Goal: Information Seeking & Learning: Learn about a topic

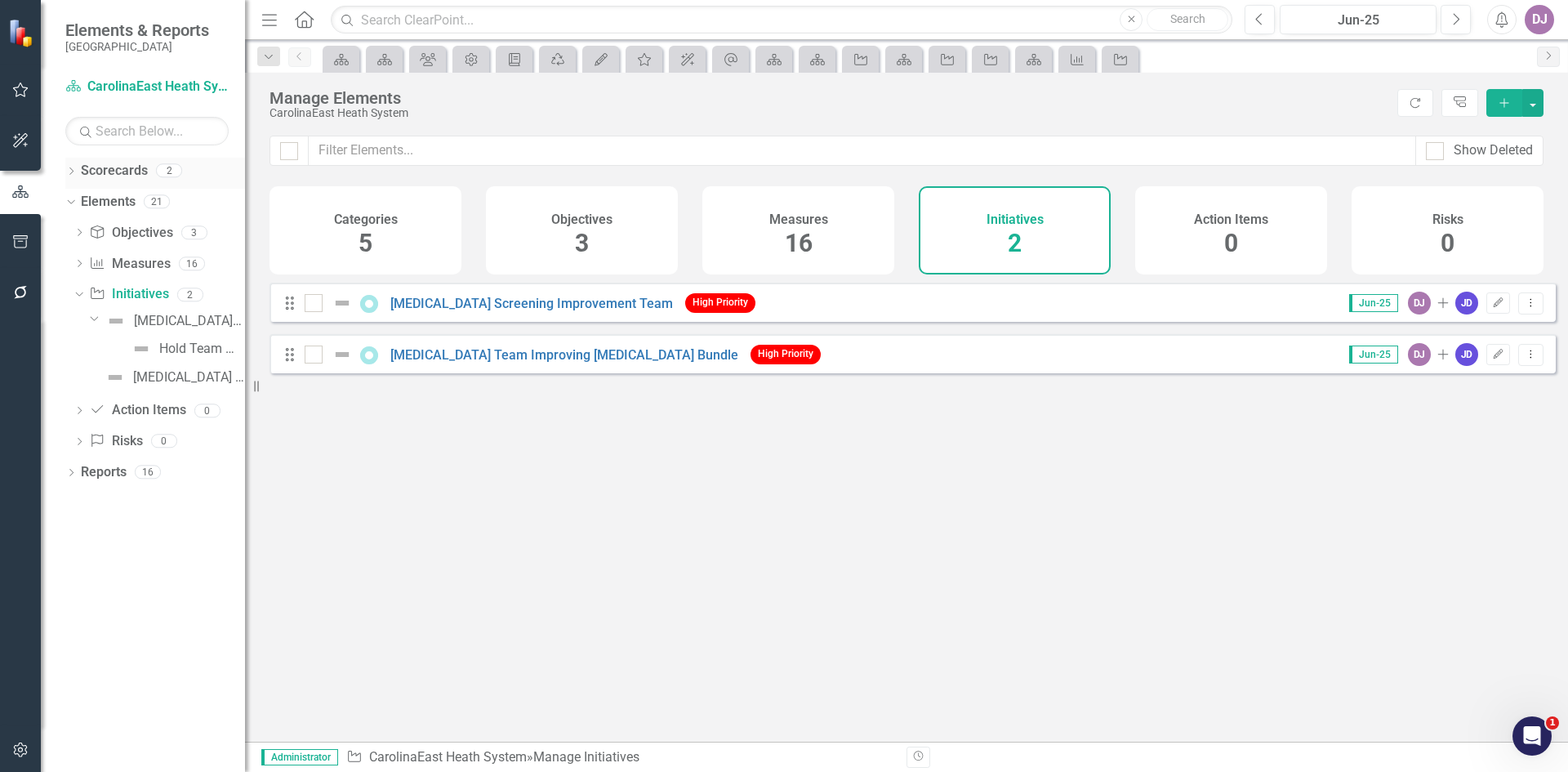
scroll to position [2763, 0]
click at [120, 167] on link "Scorecards" at bounding box center [114, 172] width 67 height 19
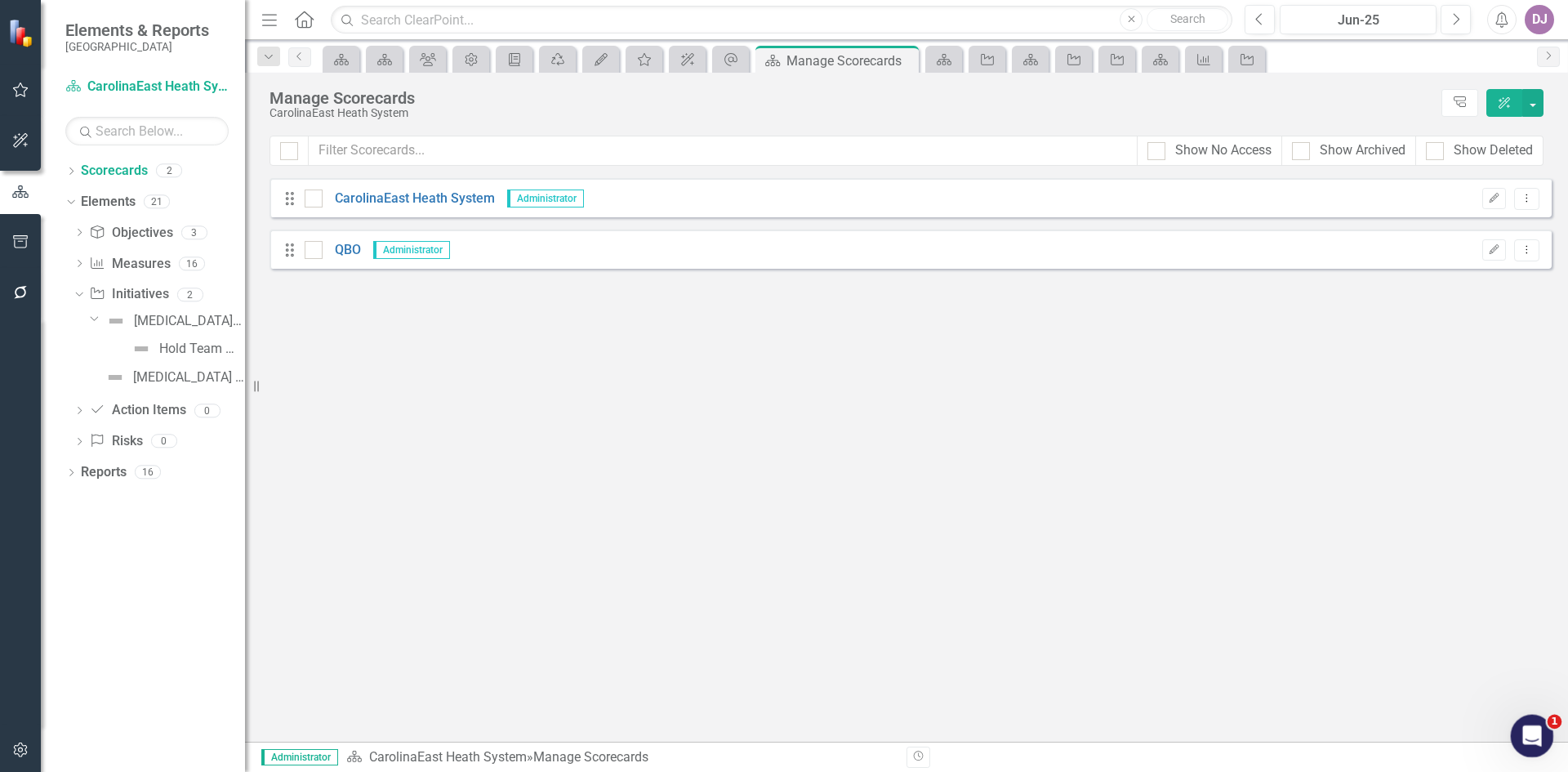
click at [1514, 740] on div "Open Intercom Messenger" at bounding box center [1530, 734] width 54 height 54
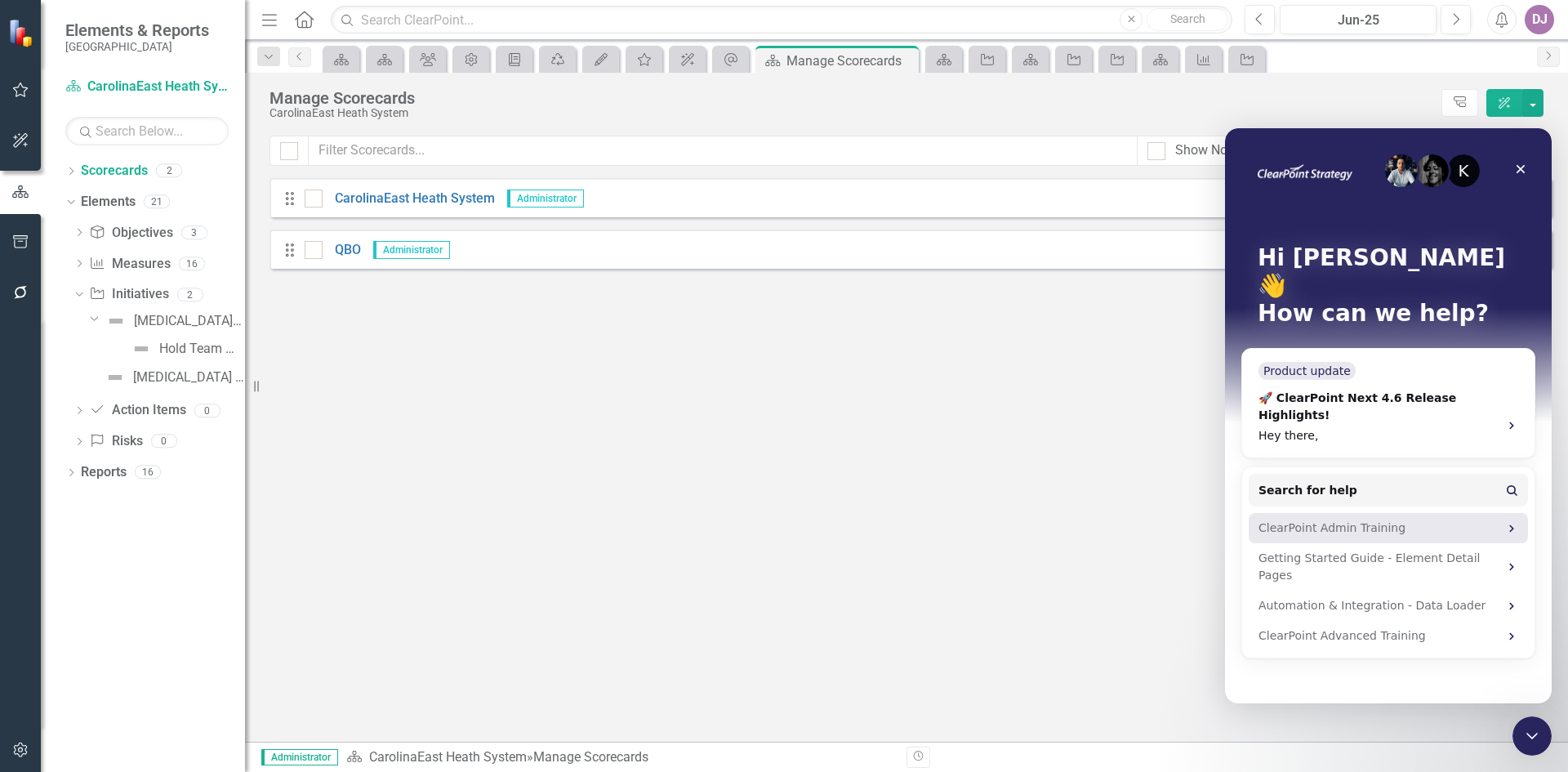
click at [1340, 519] on div "ClearPoint Admin Training" at bounding box center [1378, 528] width 240 height 17
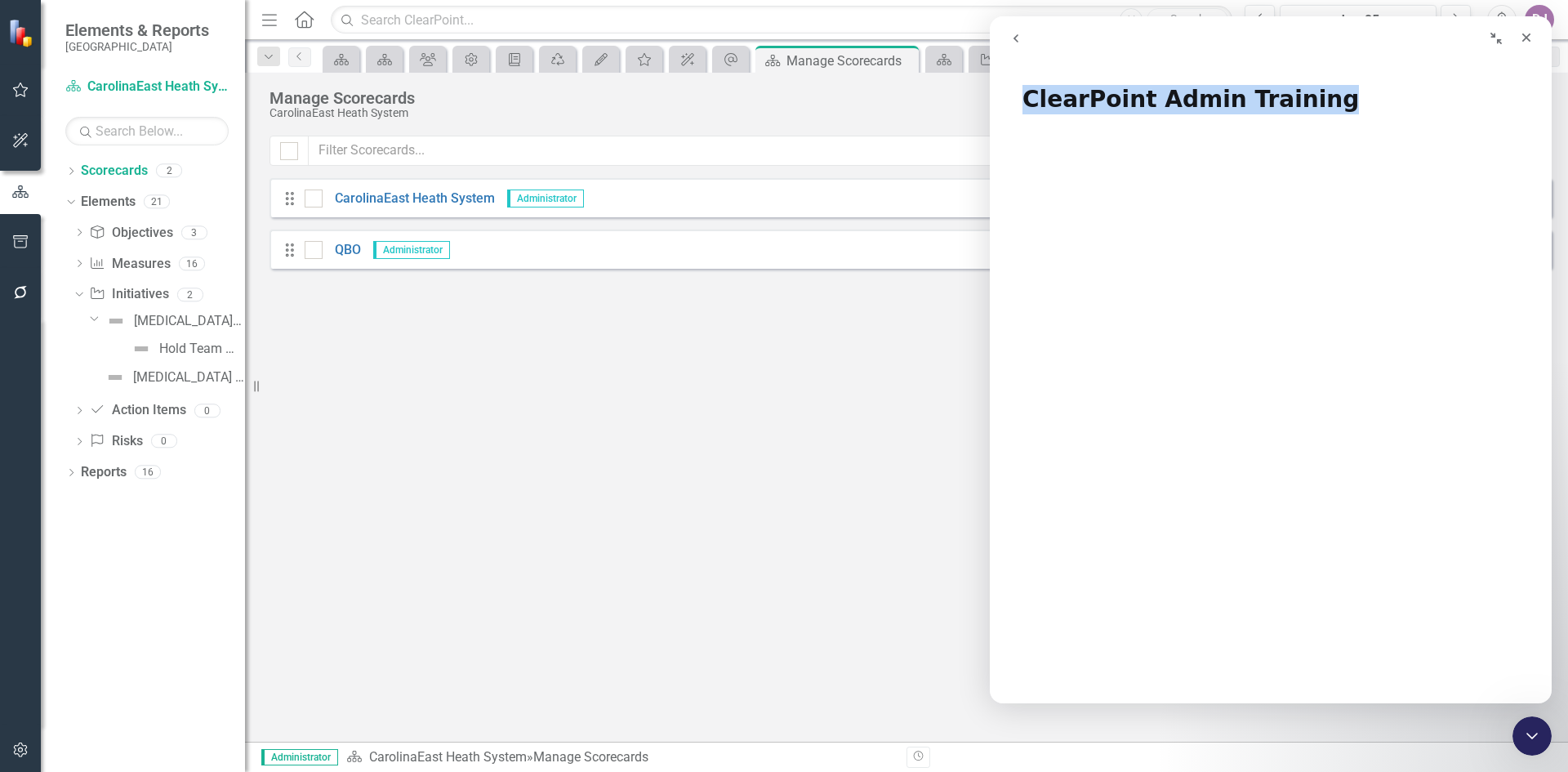
drag, startPoint x: 1185, startPoint y: 31, endPoint x: 1601, endPoint y: 71, distance: 417.9
click html "ClearPoint Admin Training ClearPoint Admin Training Did this answer your questi…"
click at [1503, 43] on button "Collapse window" at bounding box center [1496, 38] width 31 height 31
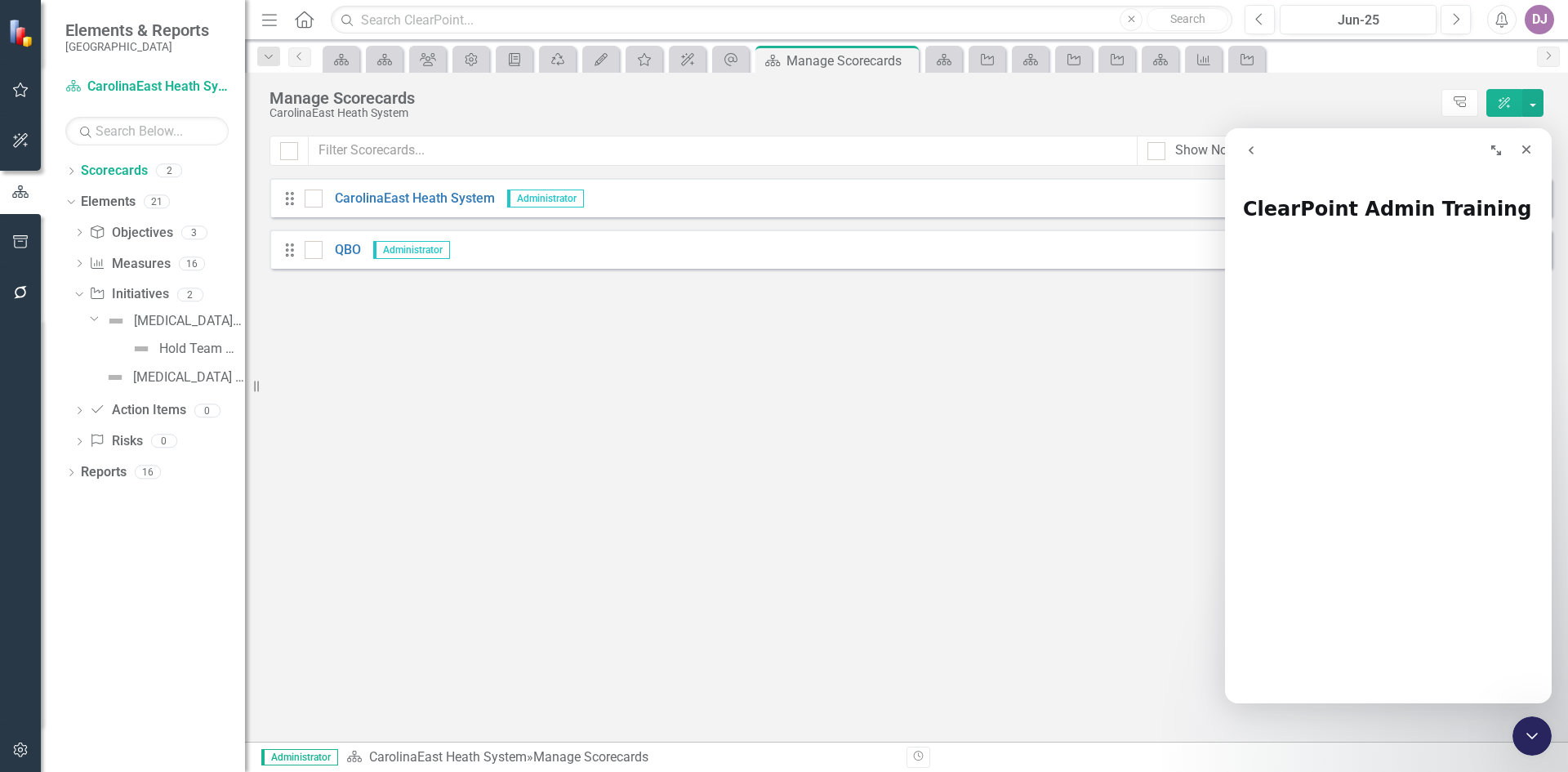
drag, startPoint x: 1302, startPoint y: 146, endPoint x: 2752, endPoint y: 253, distance: 1453.9
click html "ClearPoint Admin Training ClearPoint Admin Training Did this answer your questi…"
click at [1503, 150] on button "Expand window" at bounding box center [1496, 150] width 31 height 31
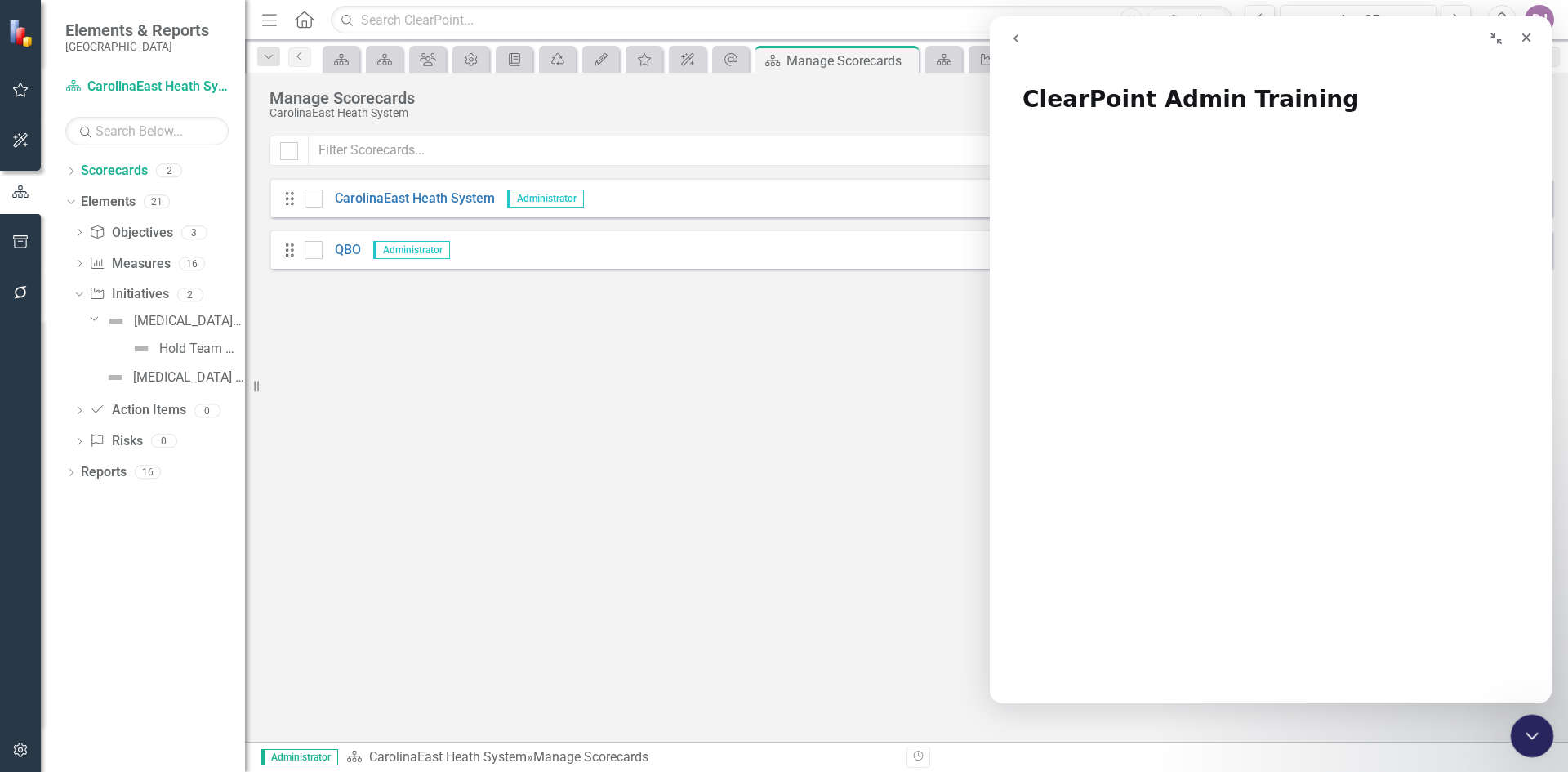
click at [1528, 742] on icon "Close Intercom Messenger" at bounding box center [1530, 734] width 20 height 20
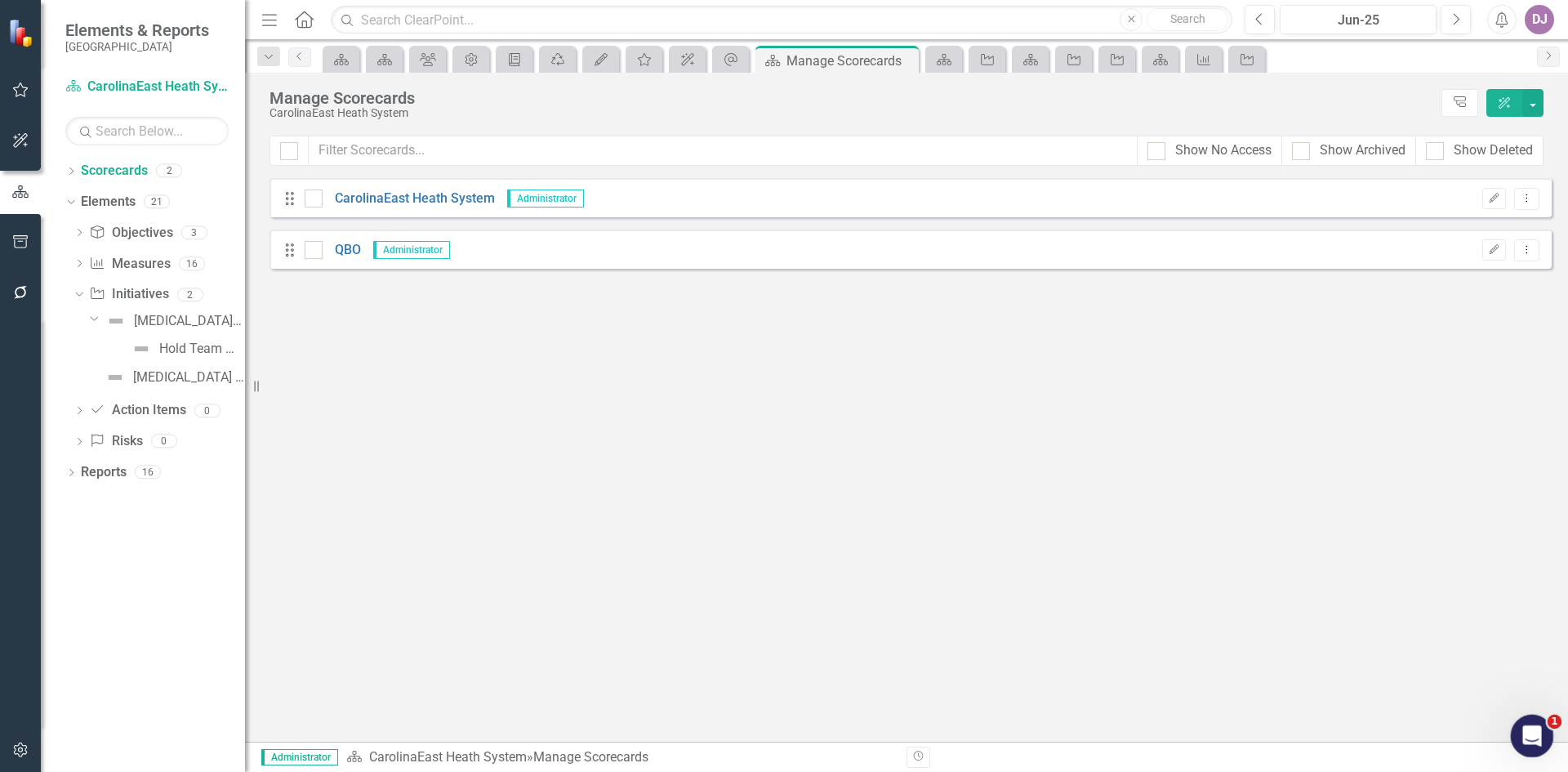
click at [1532, 737] on icon "Open Intercom Messenger" at bounding box center [1530, 734] width 27 height 27
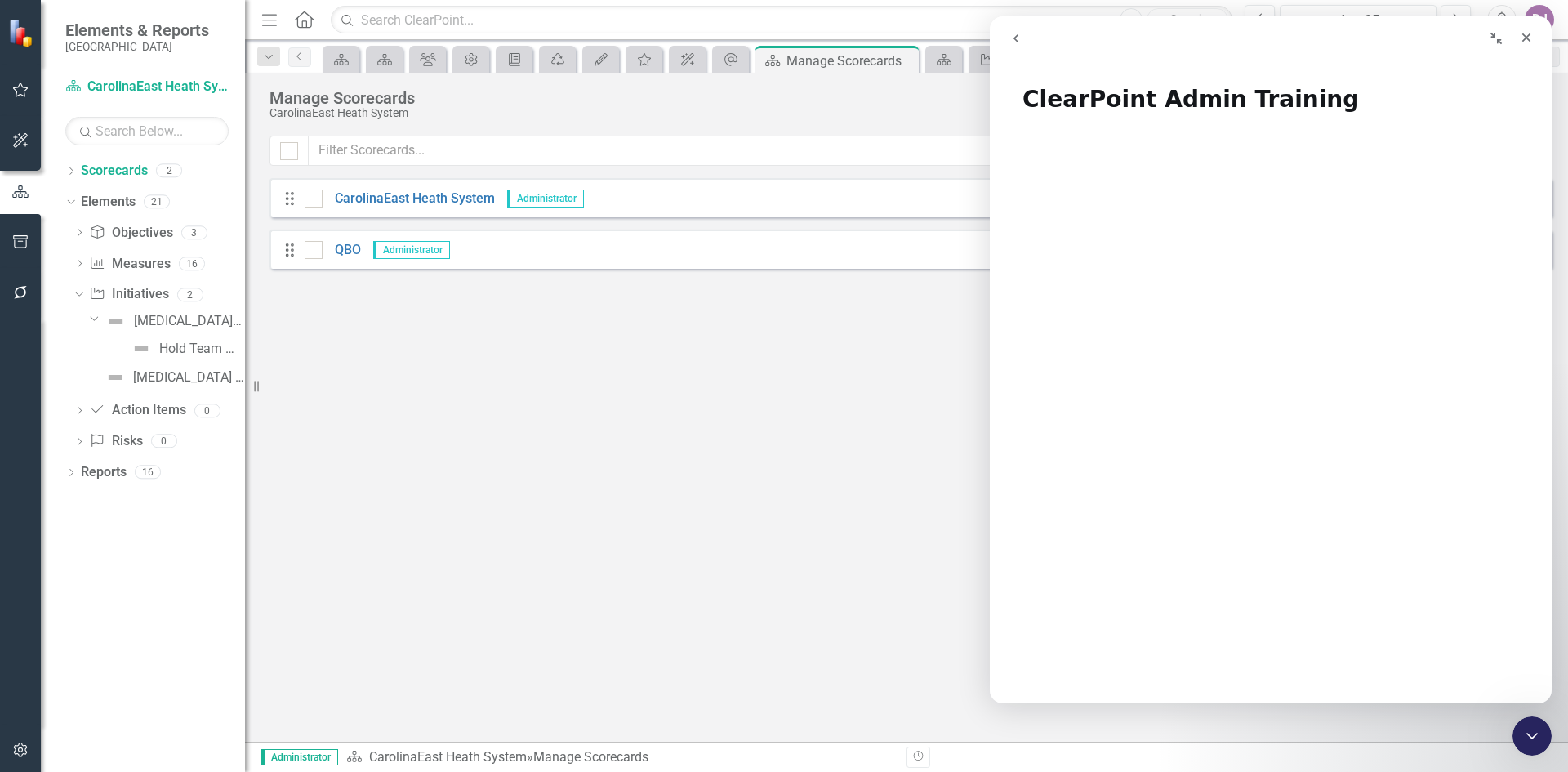
click at [1011, 37] on icon "go back" at bounding box center [1016, 38] width 13 height 13
click at [1009, 38] on button "go back" at bounding box center [1015, 38] width 31 height 31
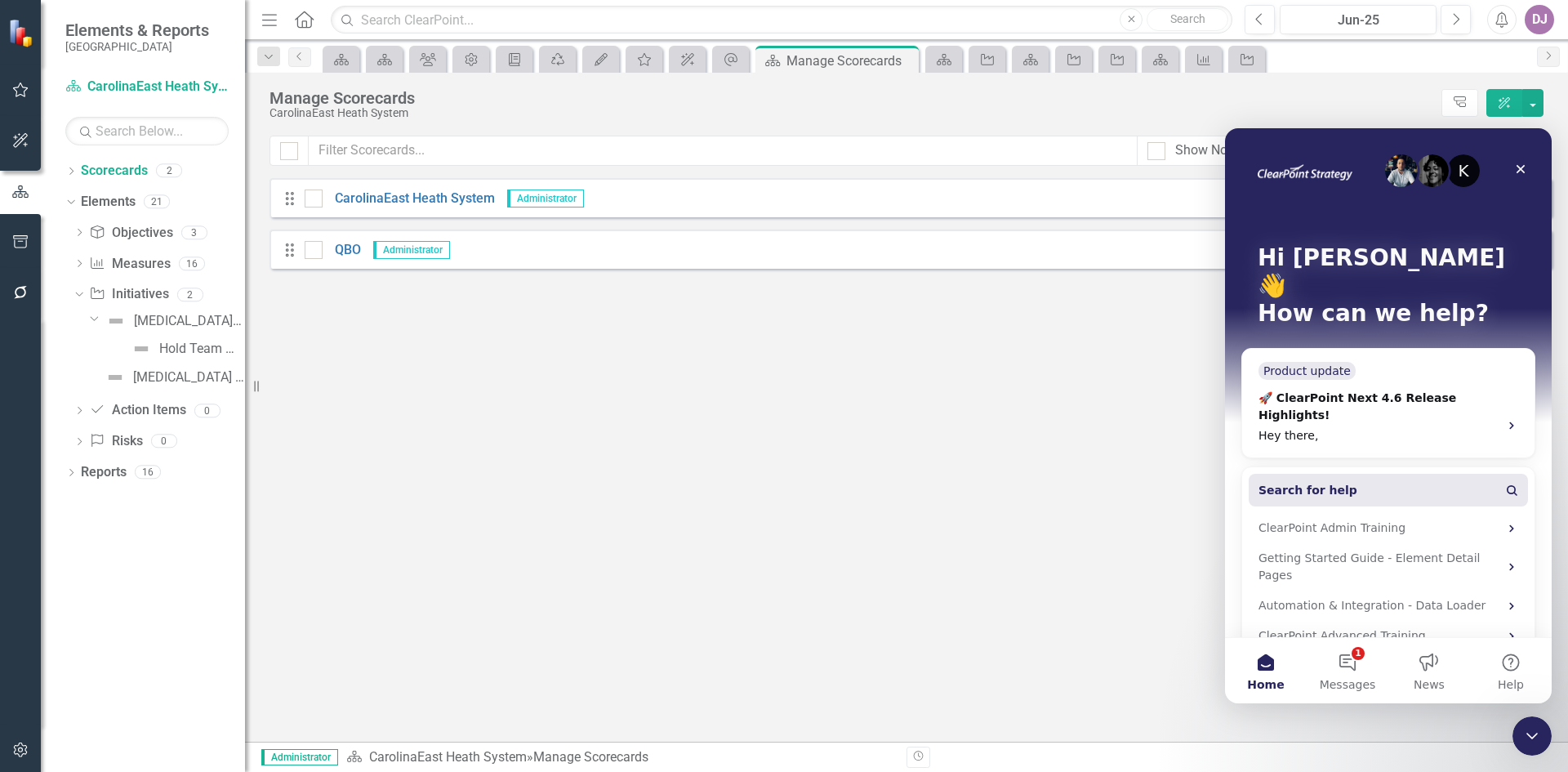
click at [1303, 482] on span "Search for help" at bounding box center [1308, 491] width 99 height 17
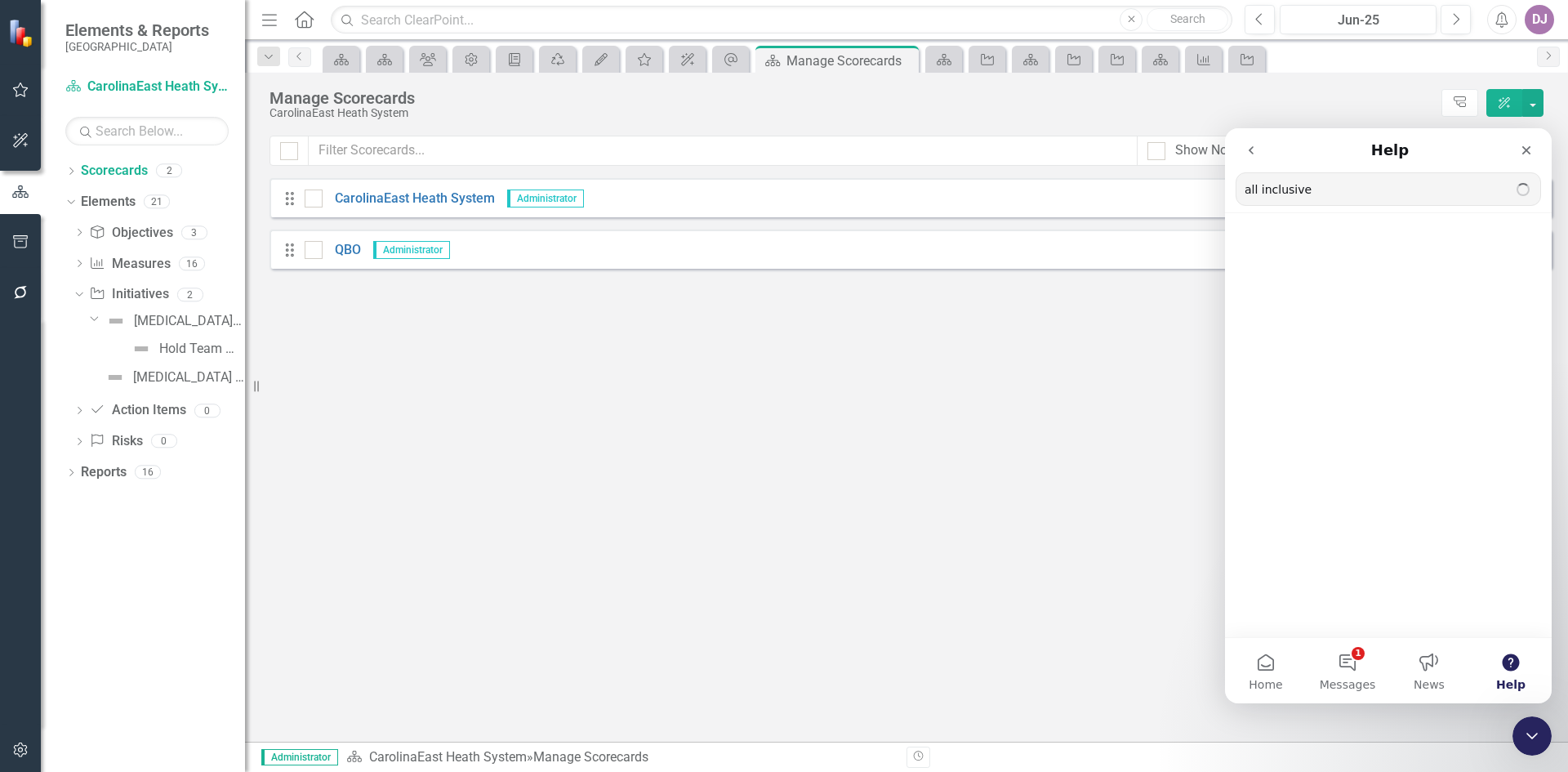
type input "all inclusive"
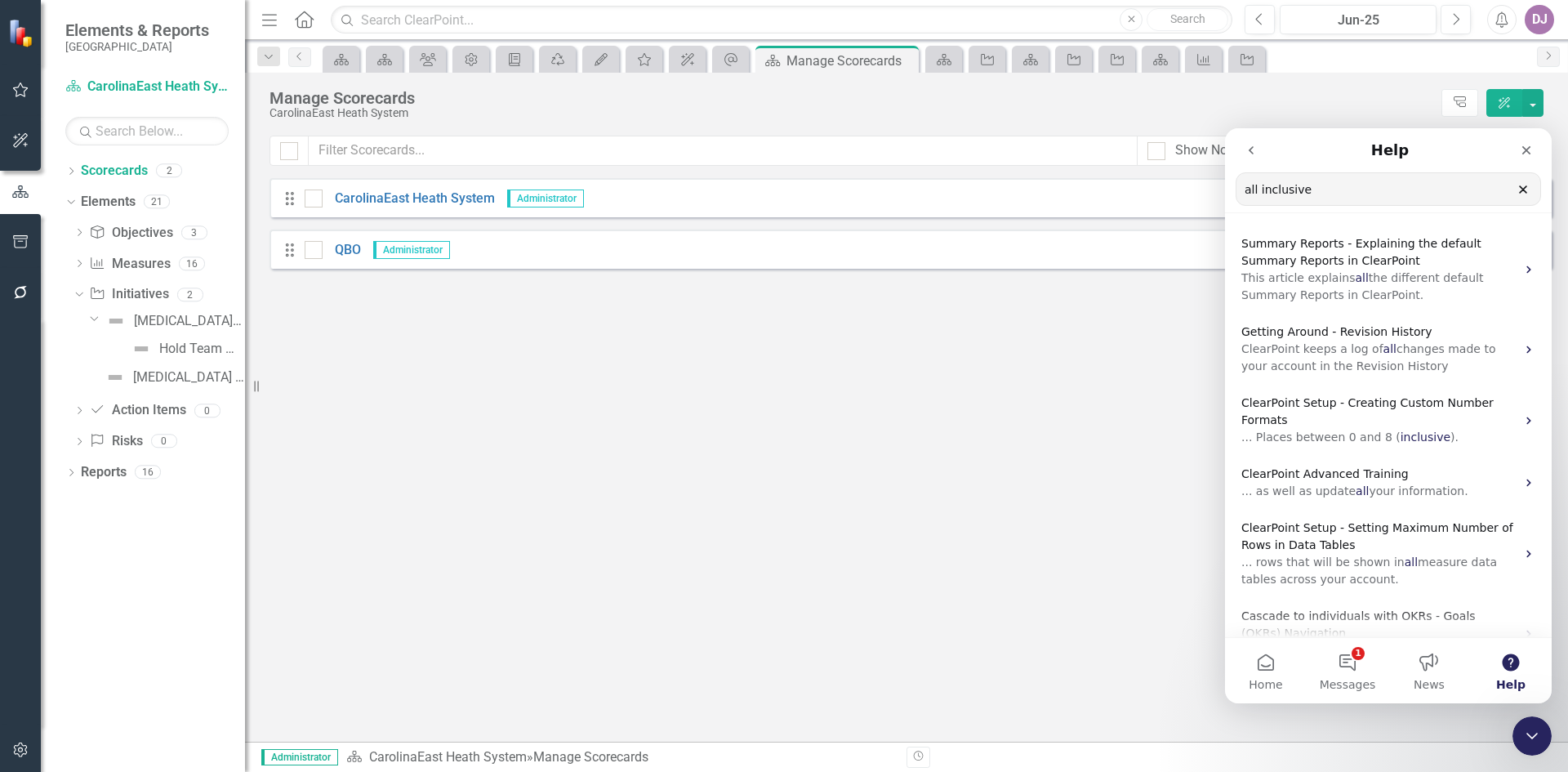
click at [1309, 195] on input "all inclusive" at bounding box center [1388, 189] width 304 height 31
click at [1527, 731] on icon "Close Intercom Messenger" at bounding box center [1530, 734] width 20 height 20
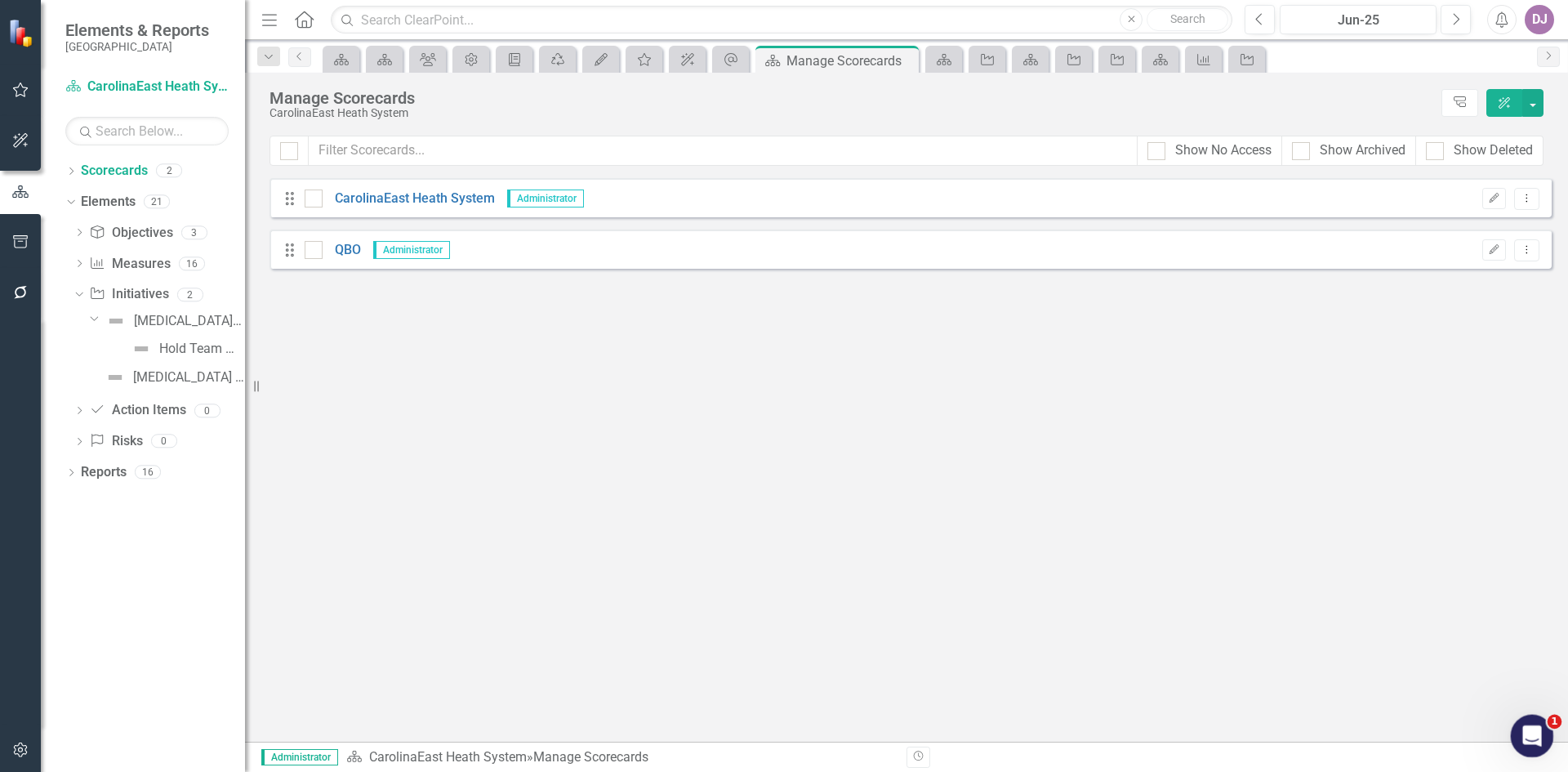
click at [1527, 731] on icon "Open Intercom Messenger" at bounding box center [1530, 734] width 27 height 27
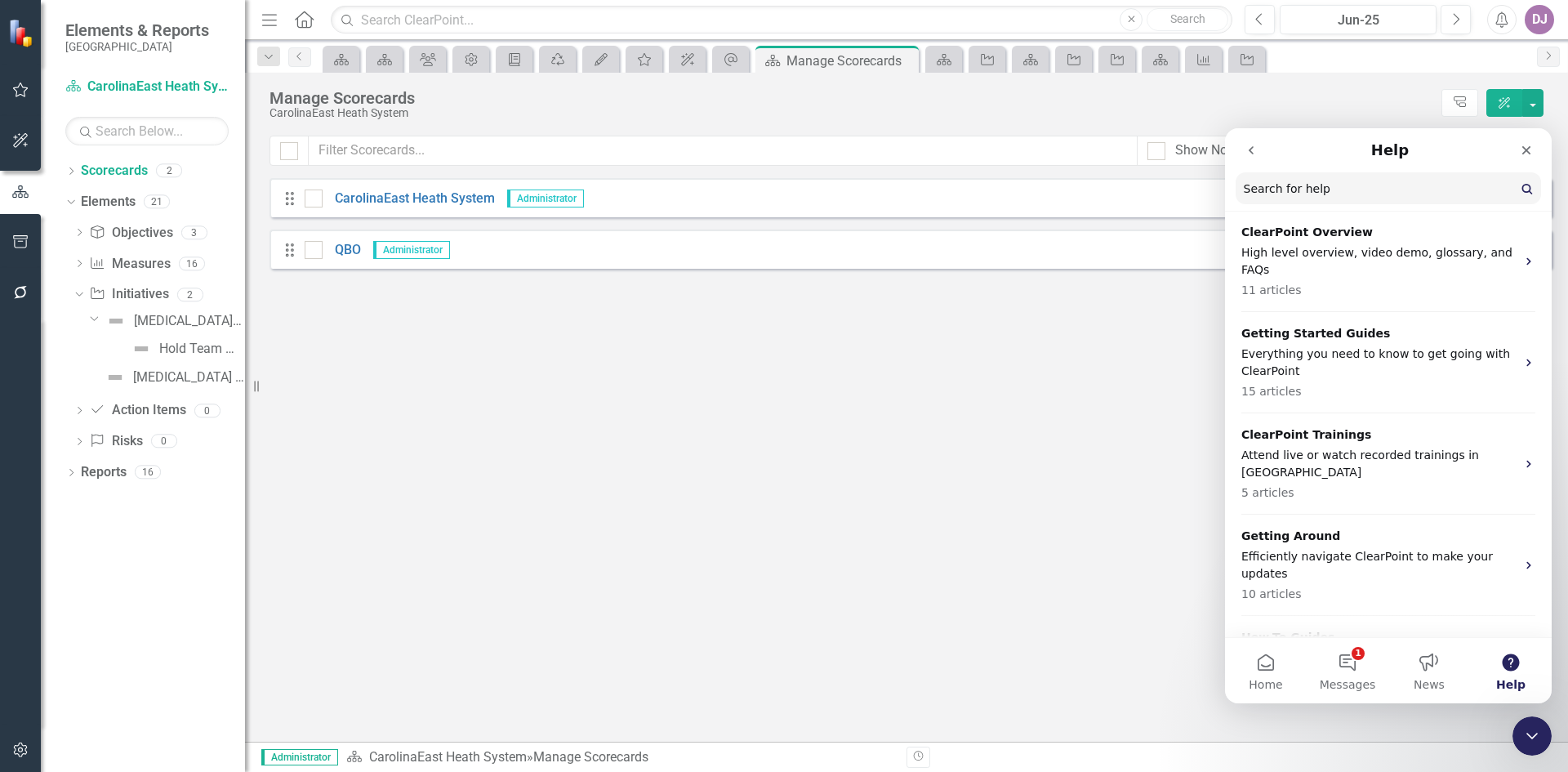
scroll to position [53, 0]
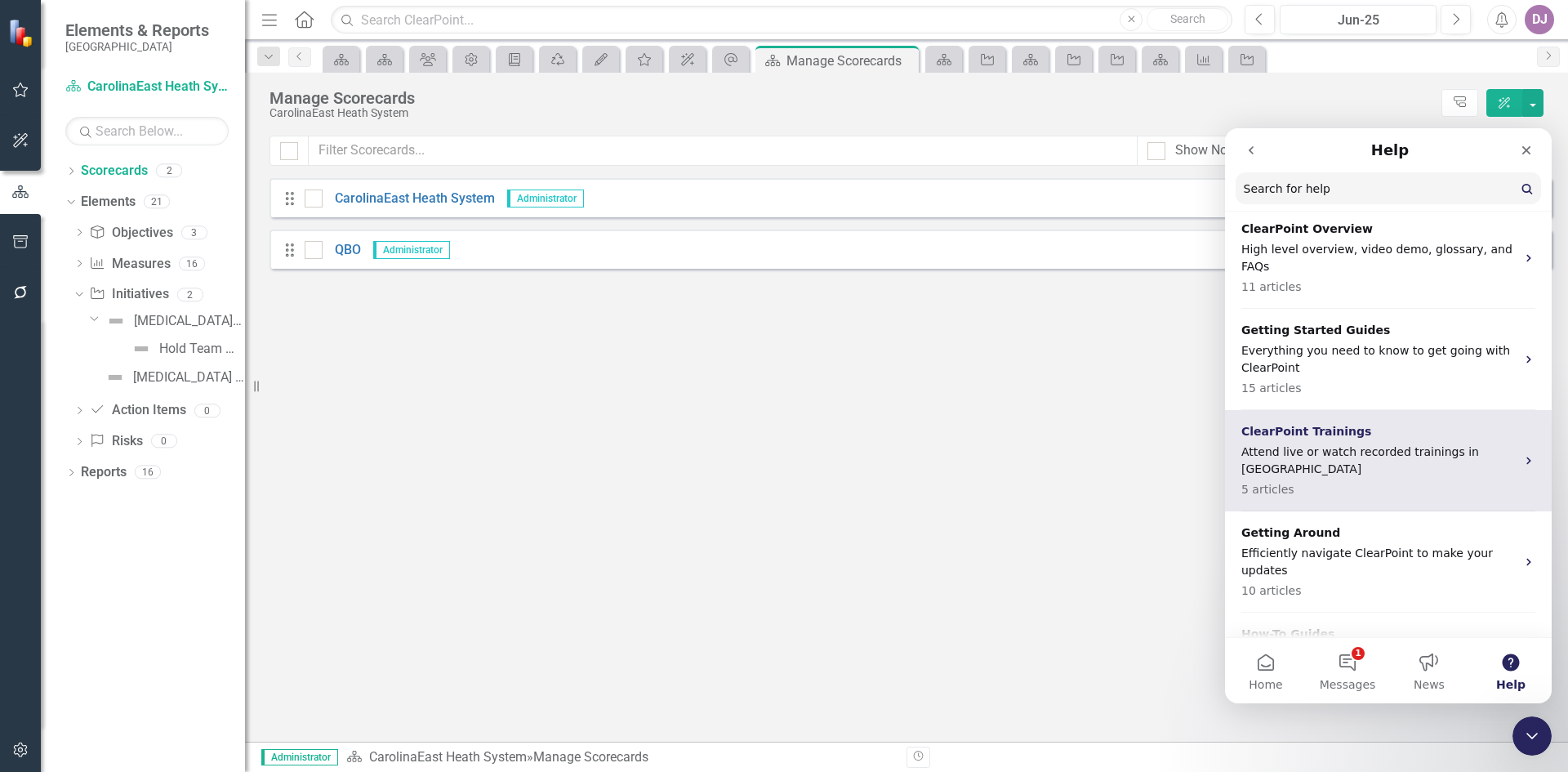
click at [1526, 442] on div "ClearPoint Trainings Attend live or watch recorded trainings in ClearPoint 5 ar…" at bounding box center [1388, 460] width 327 height 101
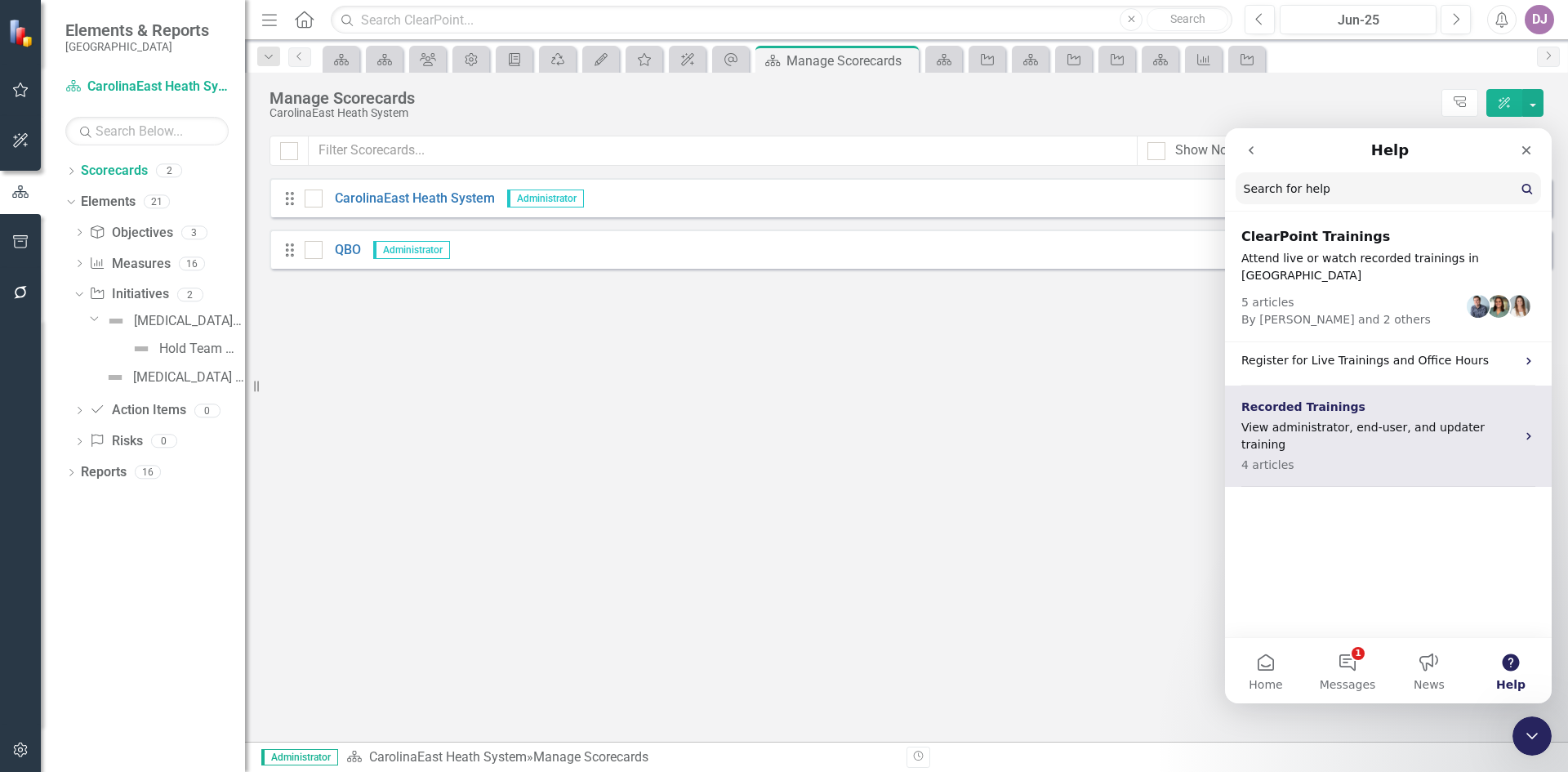
click at [1523, 430] on icon "Intercom messenger" at bounding box center [1529, 437] width 13 height 13
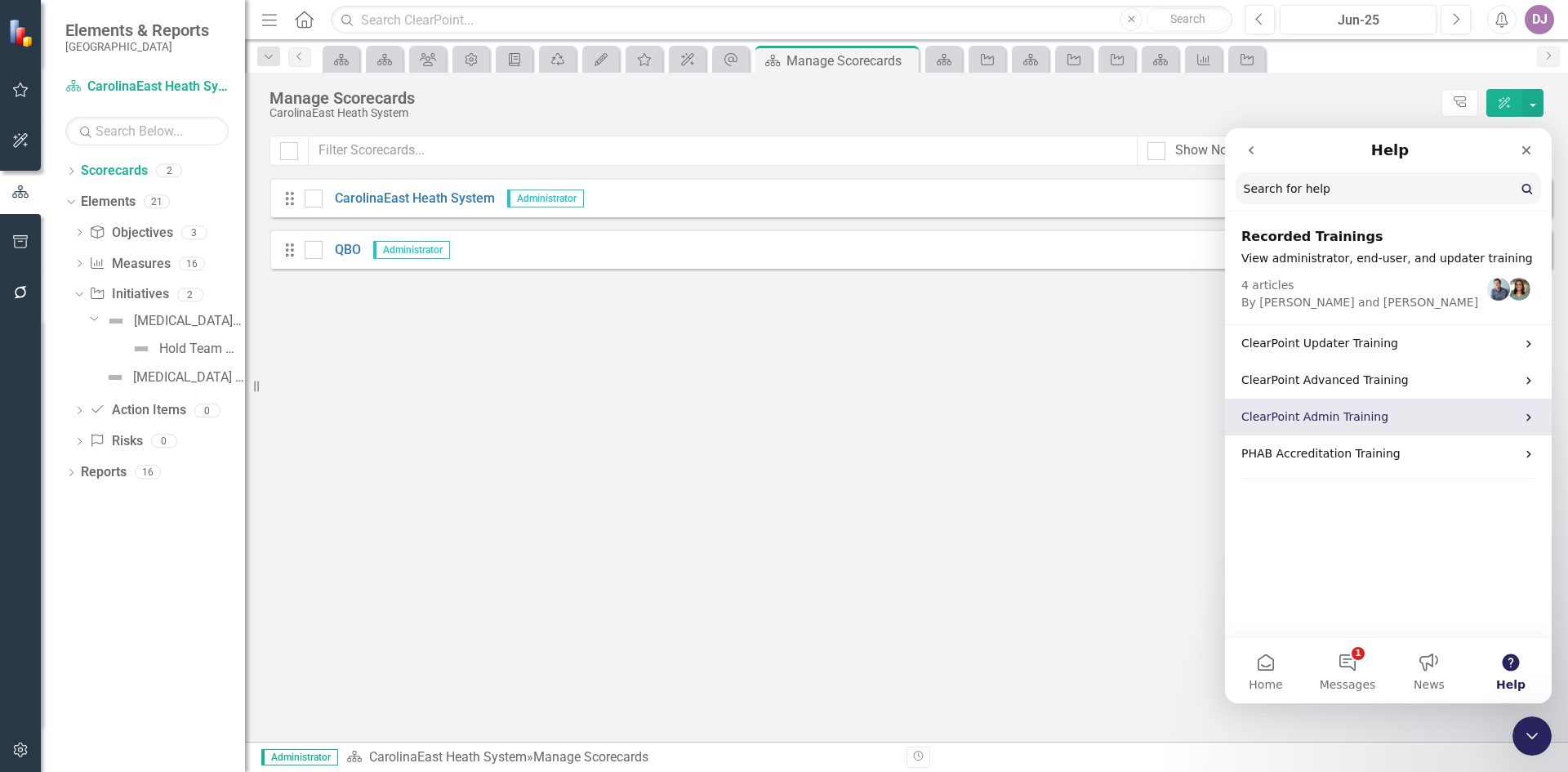
click at [1530, 421] on icon "Intercom messenger" at bounding box center [1529, 417] width 13 height 13
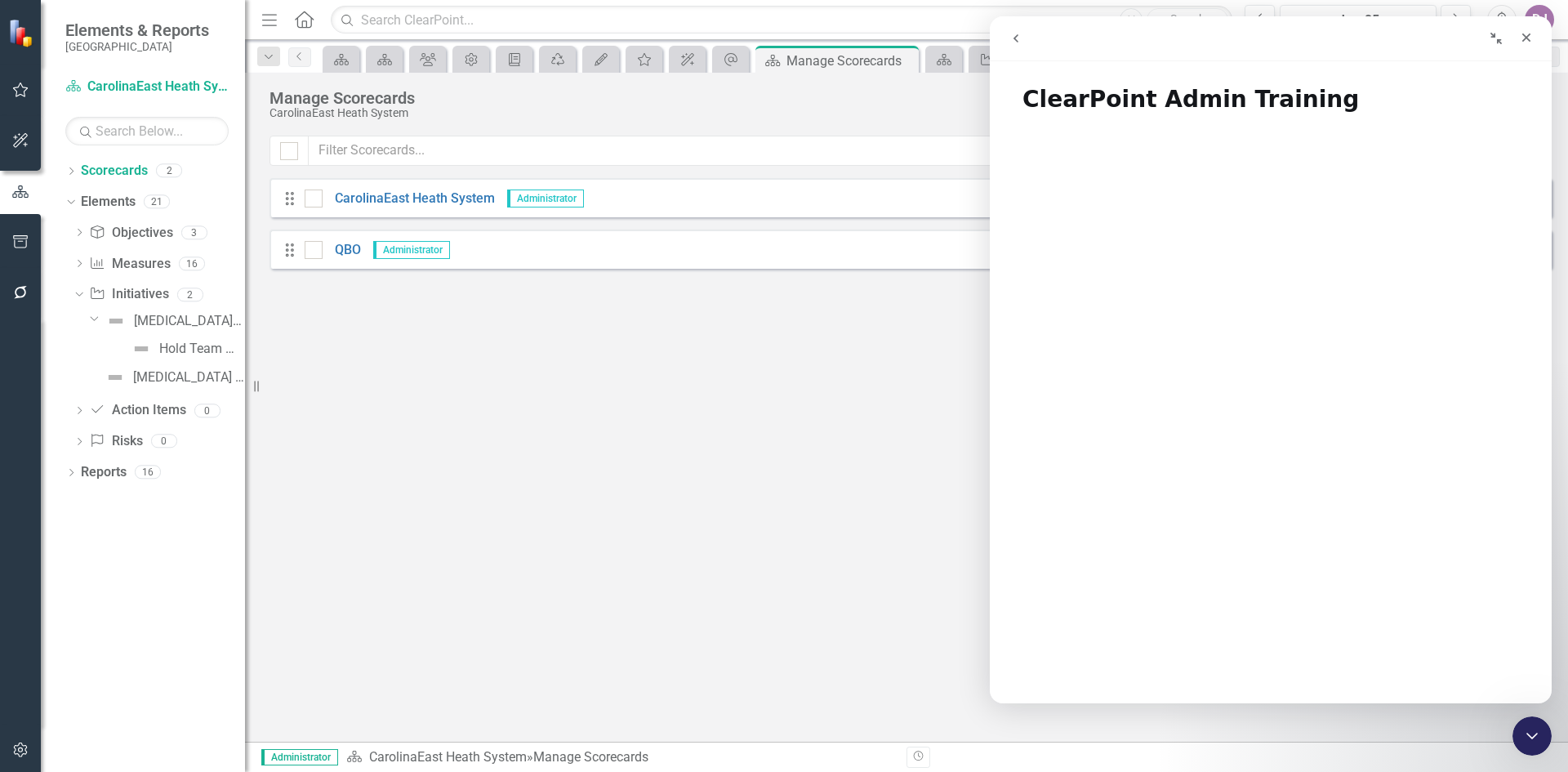
drag, startPoint x: 1551, startPoint y: 305, endPoint x: 1551, endPoint y: 342, distance: 37.0
click at [1024, 43] on button "go back" at bounding box center [1015, 38] width 31 height 31
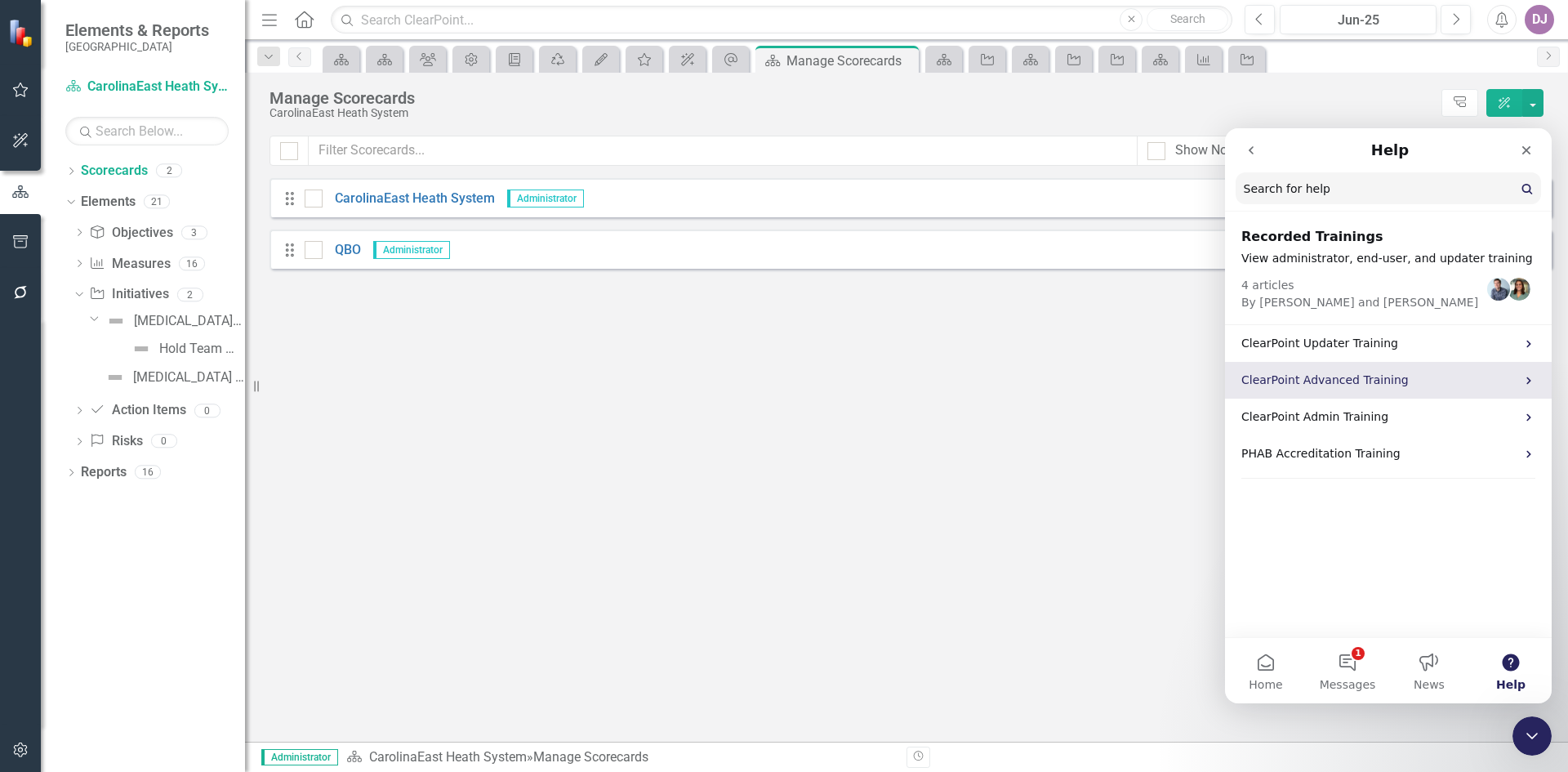
click at [1317, 378] on p "ClearPoint Advanced Training" at bounding box center [1378, 380] width 274 height 17
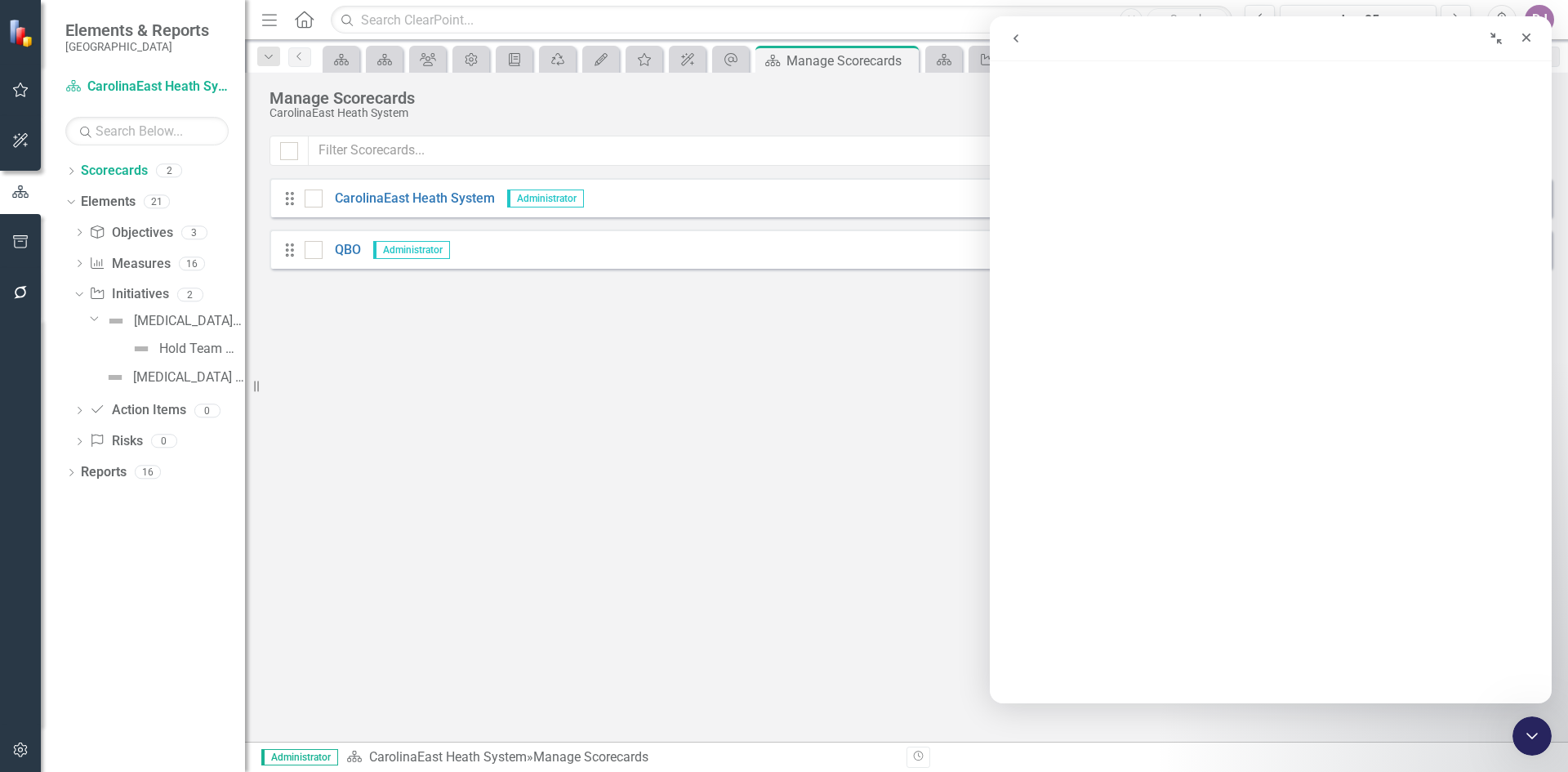
scroll to position [0, 0]
click at [1016, 47] on button "go back" at bounding box center [1015, 38] width 31 height 31
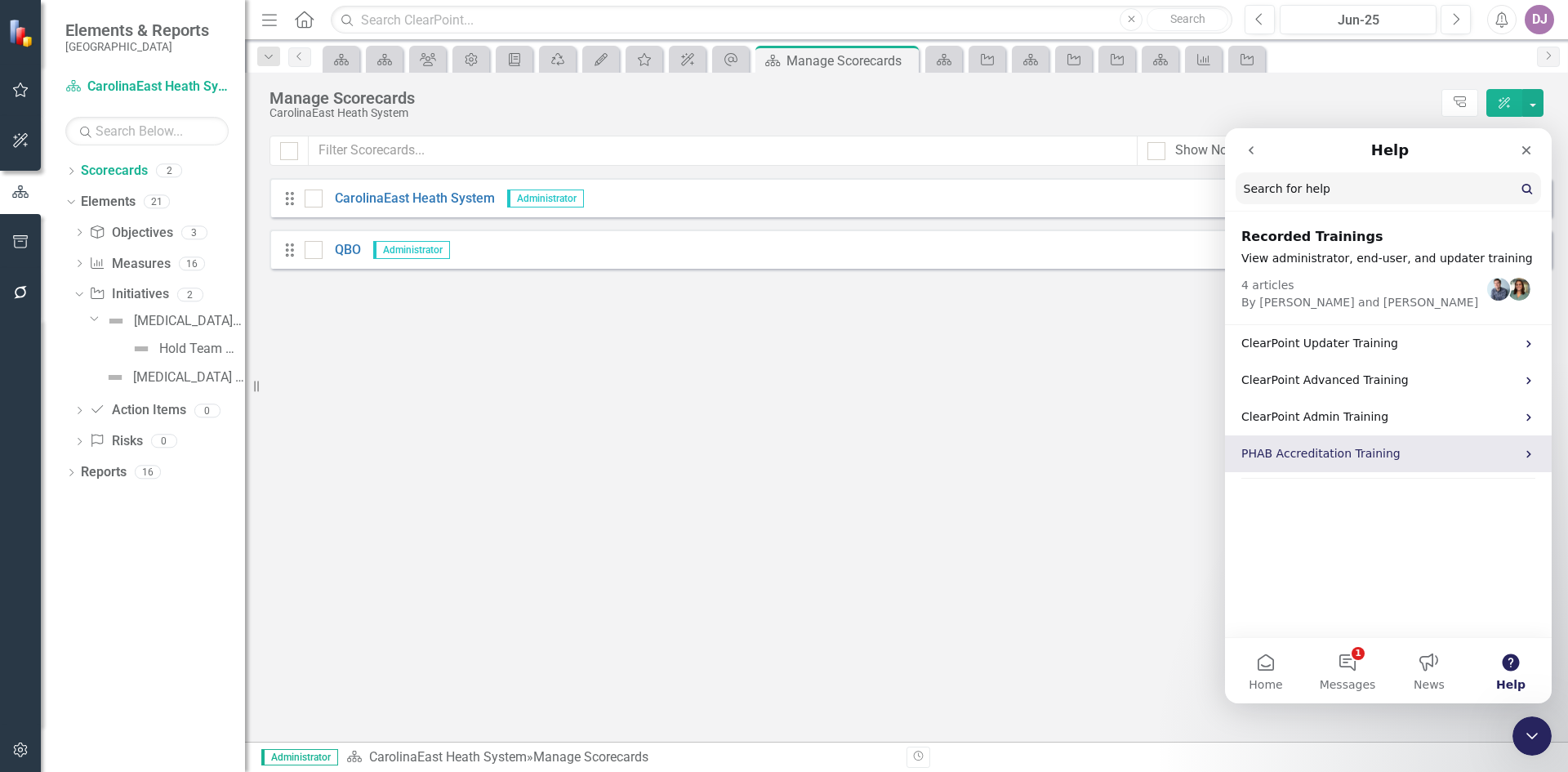
click at [1358, 456] on p "PHAB Accreditation Training" at bounding box center [1378, 454] width 274 height 17
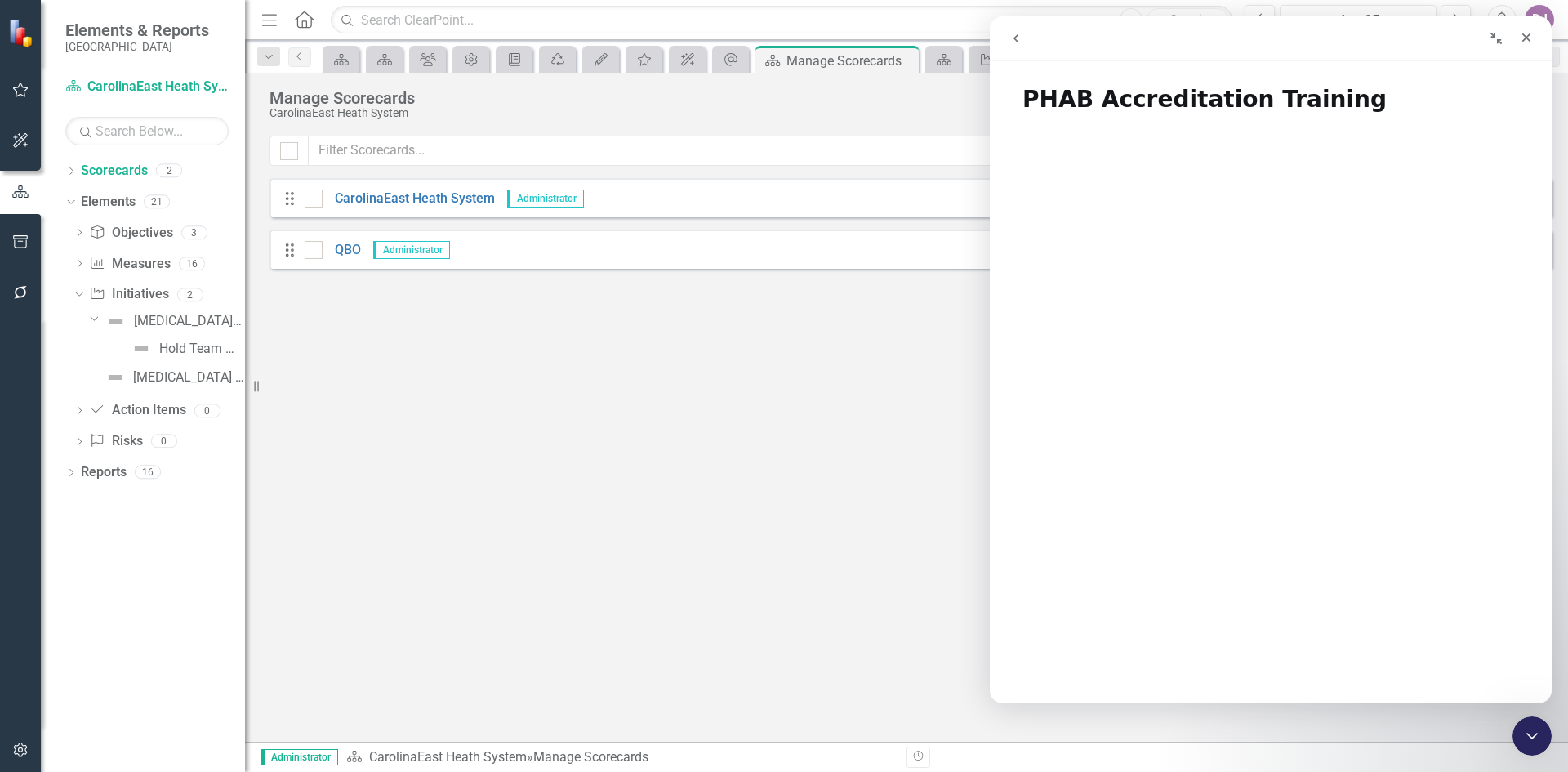
click at [1023, 41] on button "go back" at bounding box center [1015, 38] width 31 height 31
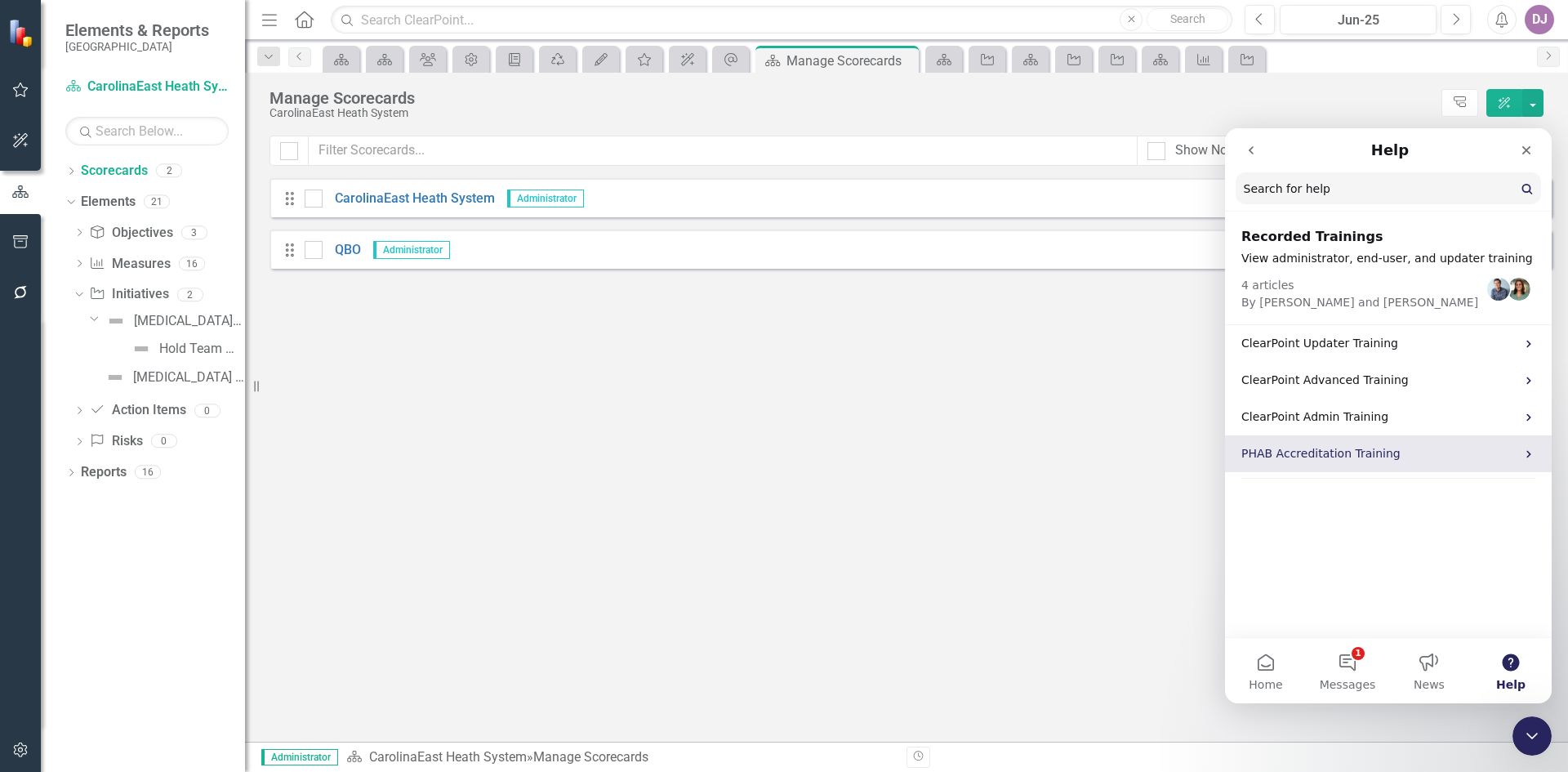
click at [1535, 459] on icon "Intercom messenger" at bounding box center [1529, 455] width 13 height 13
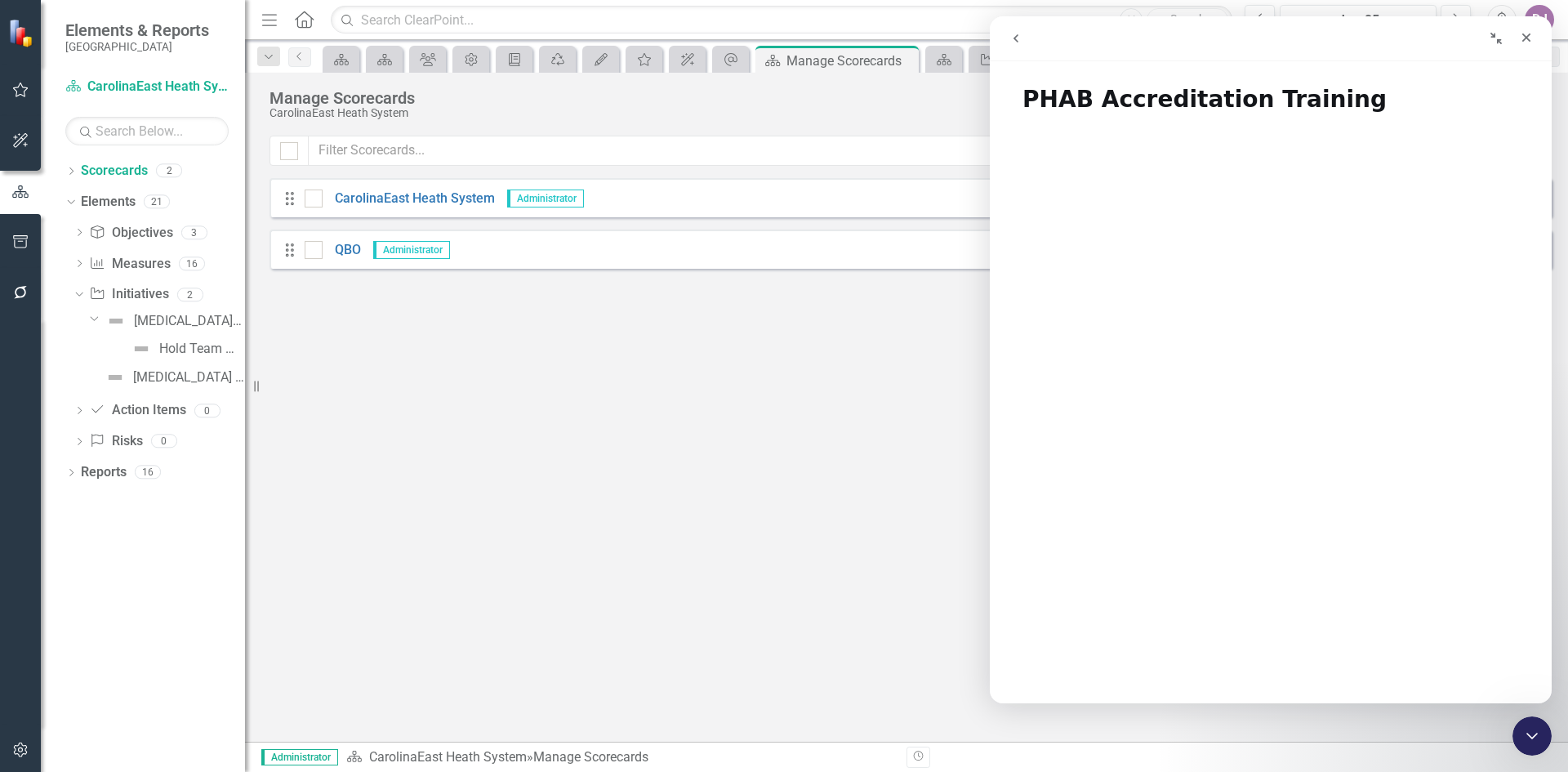
click at [1013, 39] on icon "go back" at bounding box center [1016, 38] width 13 height 13
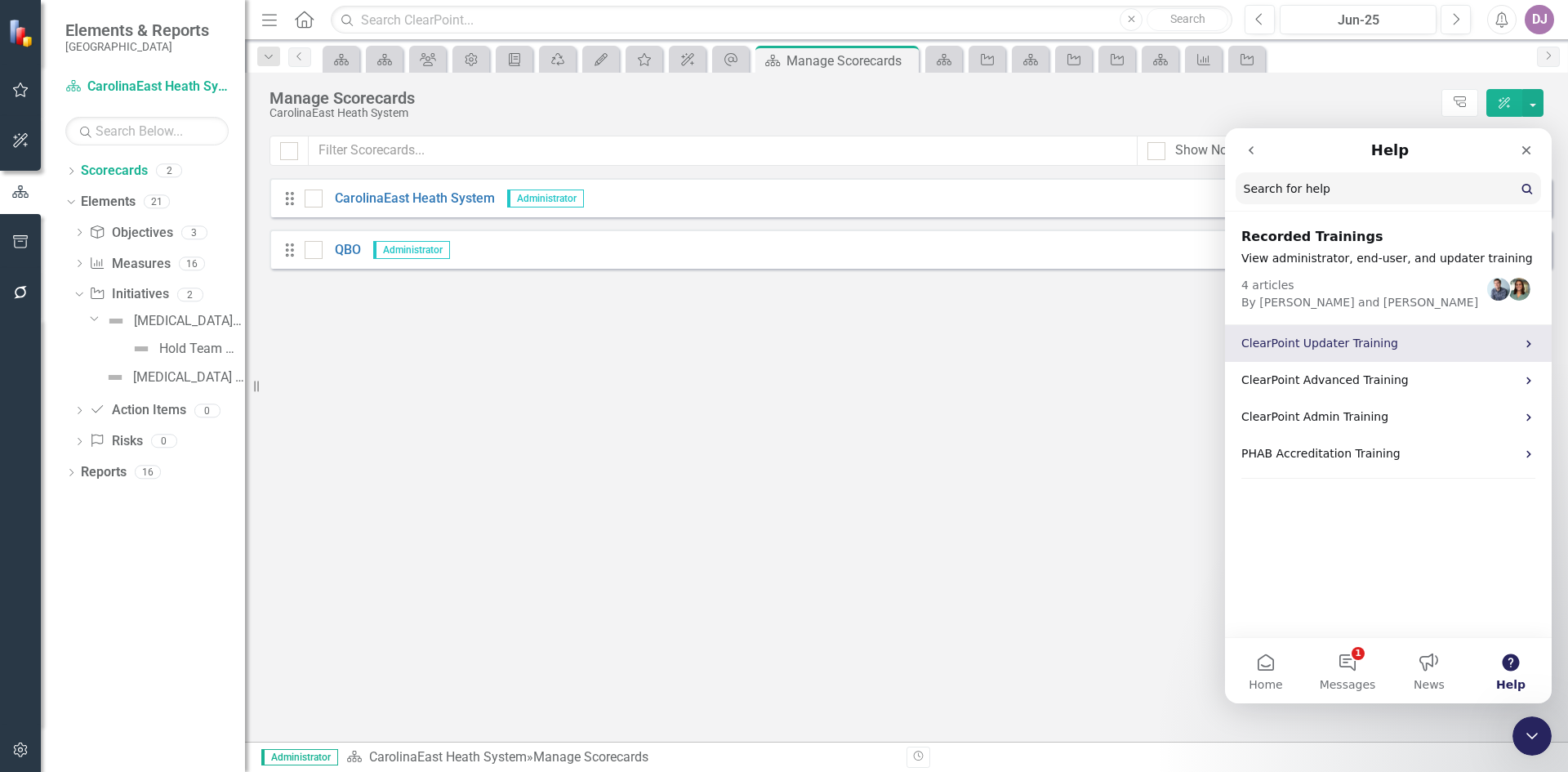
click at [1531, 341] on icon "Intercom messenger" at bounding box center [1529, 344] width 13 height 13
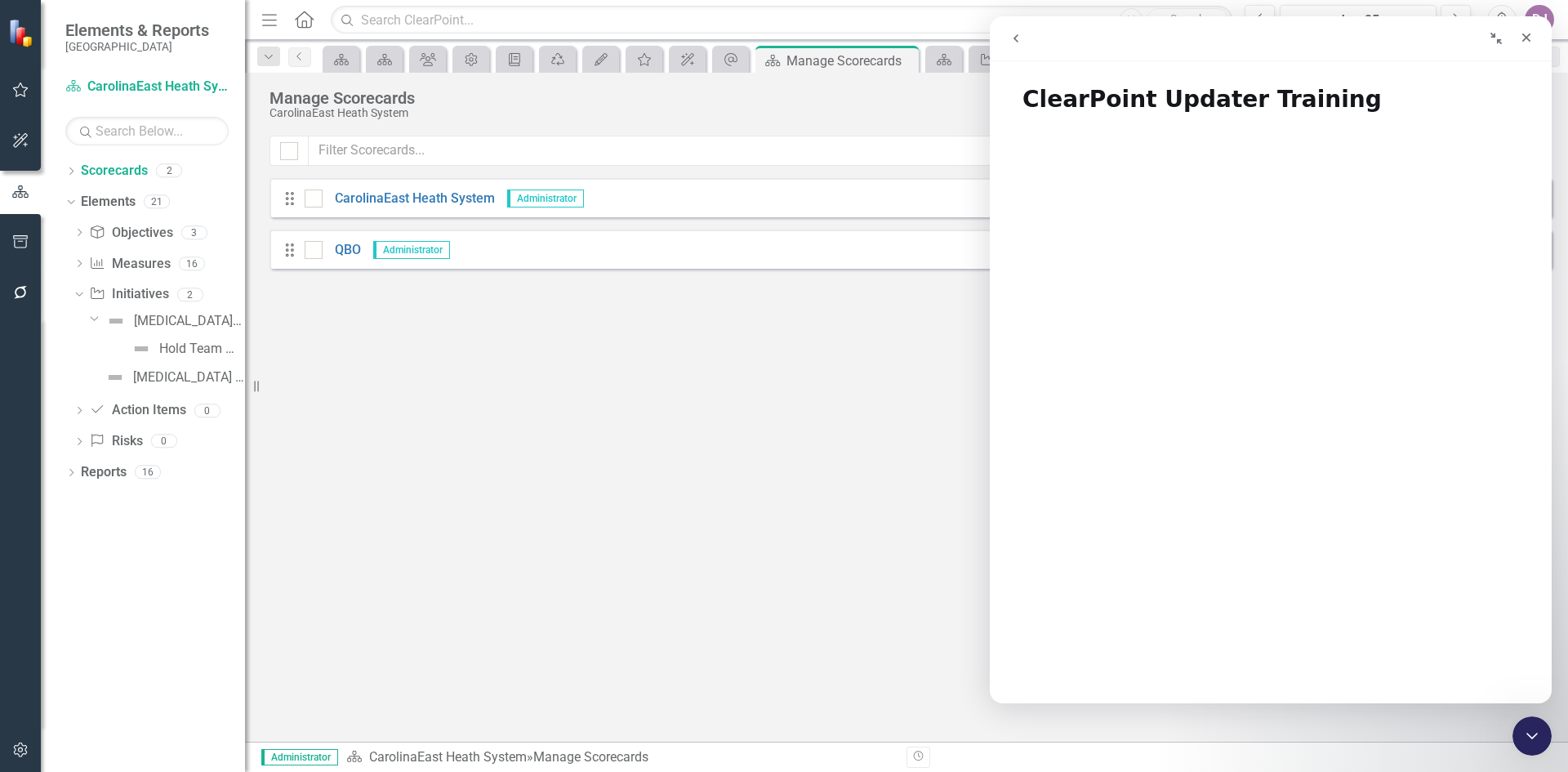
click at [1019, 38] on icon "go back" at bounding box center [1016, 38] width 13 height 13
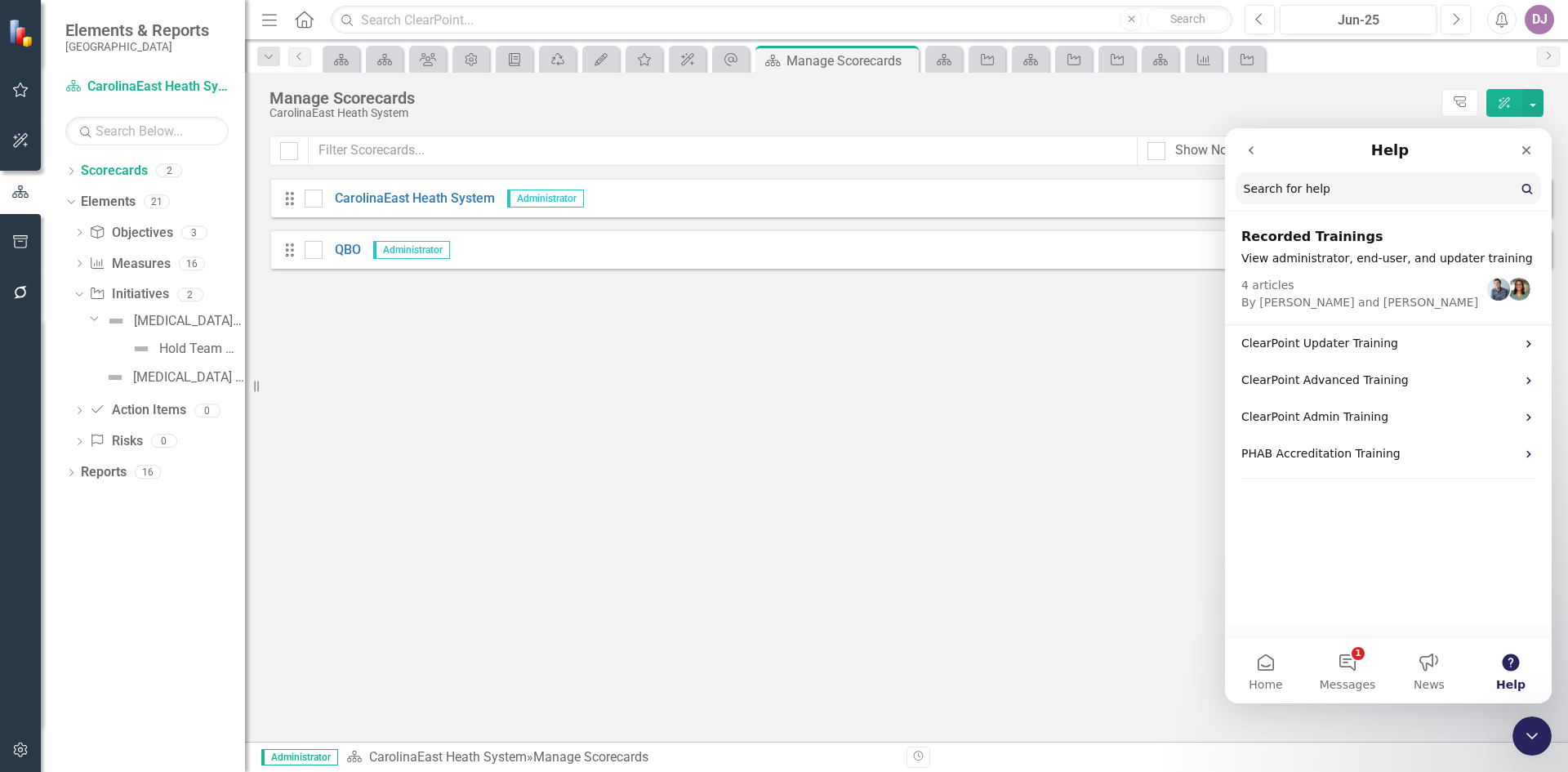
click at [1337, 195] on input "Search for help" at bounding box center [1388, 188] width 306 height 31
type input "all-inclusive"
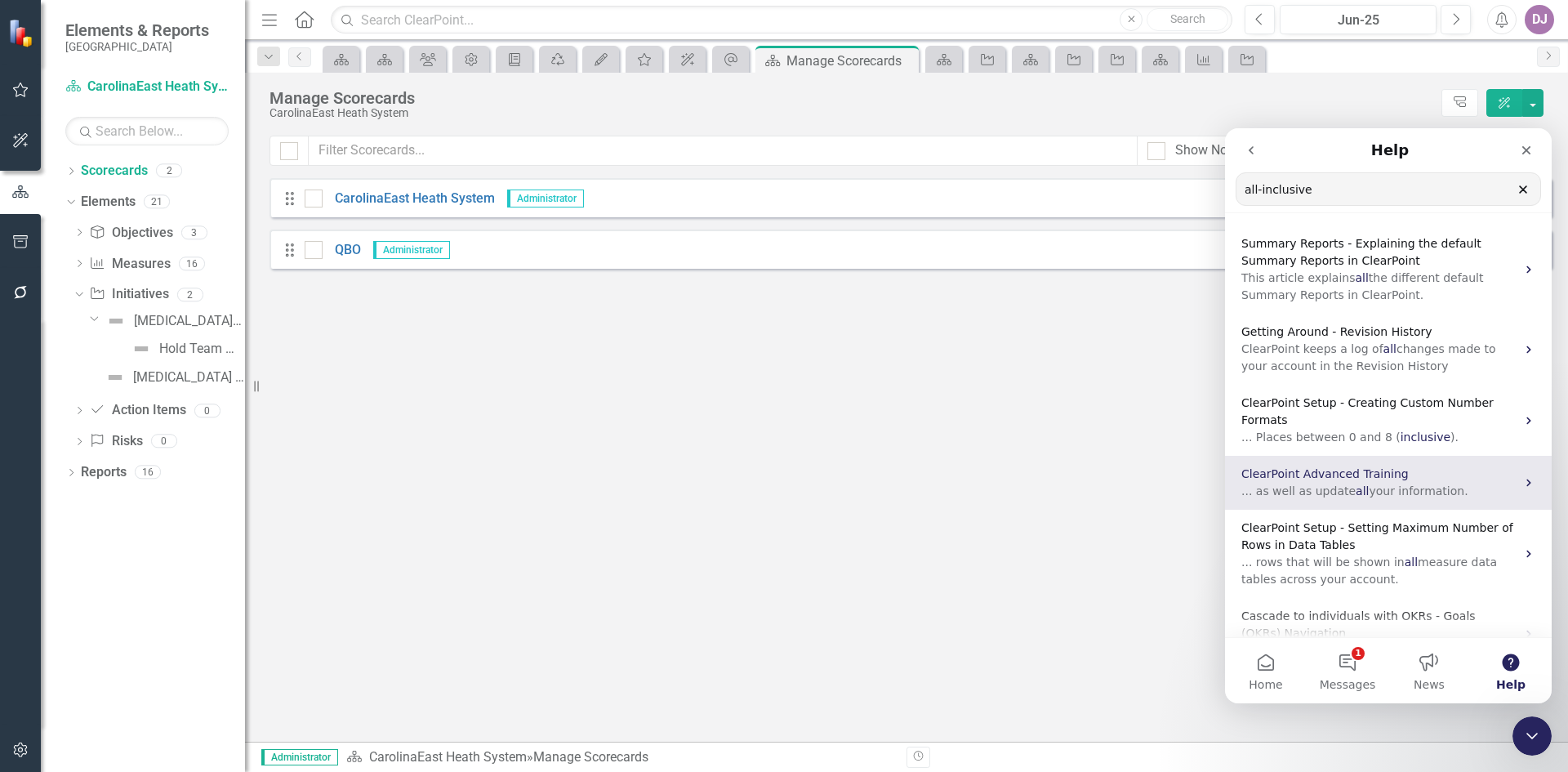
click at [1513, 489] on div "ClearPoint Advanced Training ... as well as update all your information." at bounding box center [1388, 482] width 327 height 54
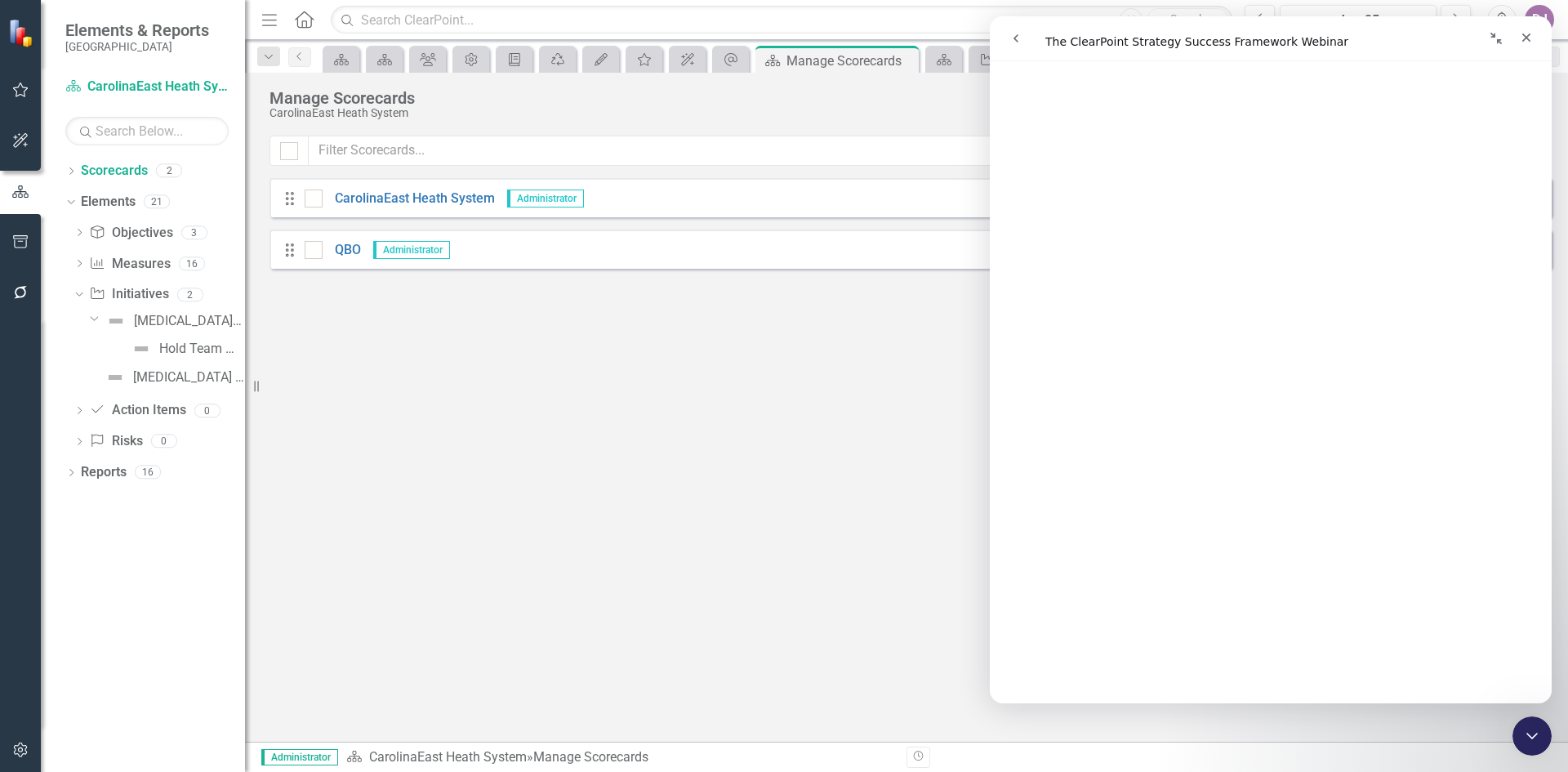
scroll to position [816, 0]
click at [875, 485] on div "Looks like you don't have any Scorecards set up yet. Why don't you add a Scorec…" at bounding box center [911, 460] width 1282 height 564
